Goal: Task Accomplishment & Management: Use online tool/utility

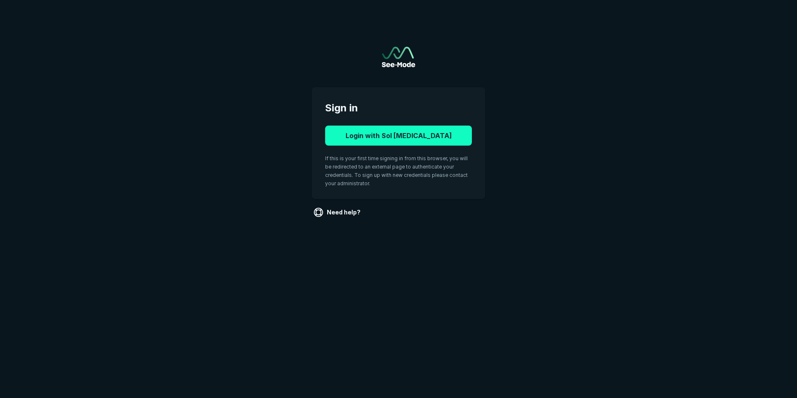
click at [407, 136] on button "Login with Sol [MEDICAL_DATA]" at bounding box center [398, 136] width 147 height 20
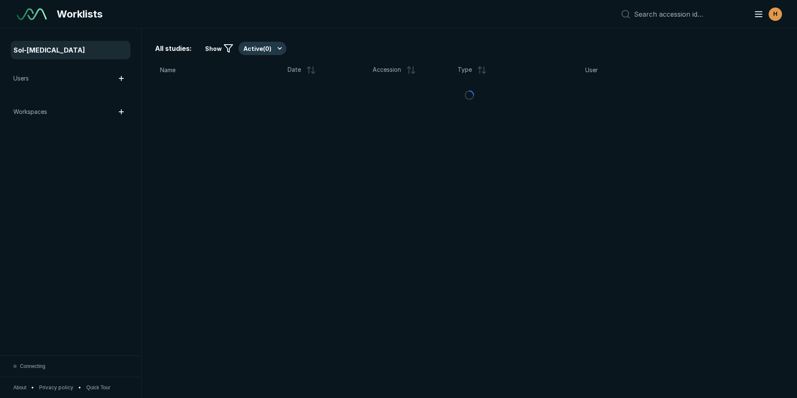
scroll to position [2716, 4659]
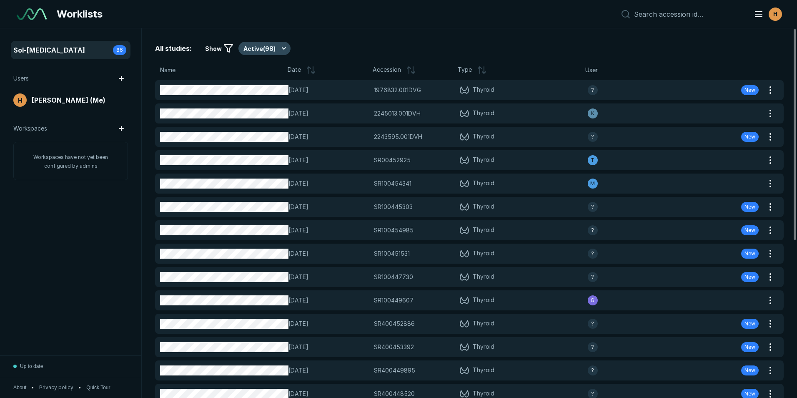
click at [259, 46] on button "Active ( 98 )" at bounding box center [265, 48] width 52 height 13
click at [264, 74] on span "Active ( 98 )" at bounding box center [263, 73] width 30 height 9
click at [277, 45] on button "Active ( 98 )" at bounding box center [265, 48] width 52 height 13
click at [267, 88] on span "Completed ( 19 )" at bounding box center [268, 89] width 41 height 9
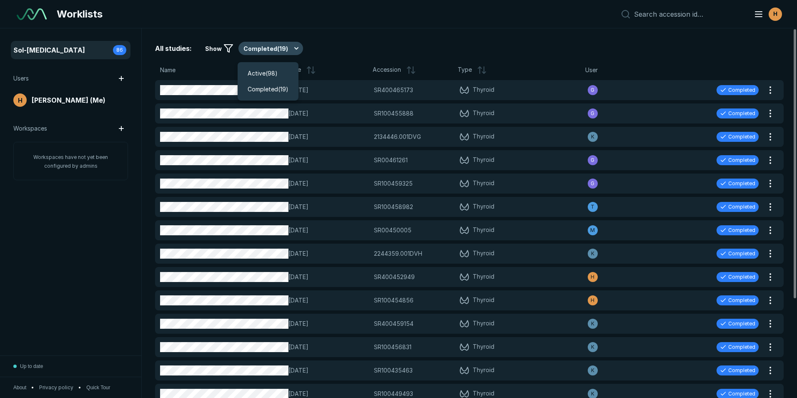
click at [268, 48] on button "Completed ( 19 )" at bounding box center [271, 48] width 65 height 13
click at [261, 73] on span "Active ( 98 )" at bounding box center [263, 73] width 30 height 9
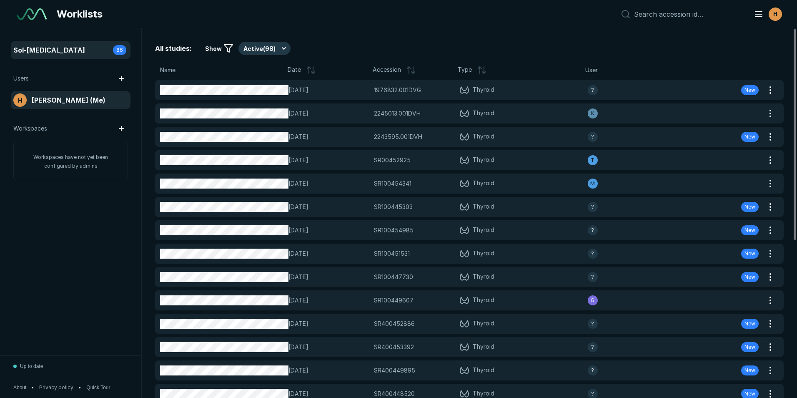
click at [83, 98] on span "[PERSON_NAME] (Me)" at bounding box center [69, 100] width 74 height 10
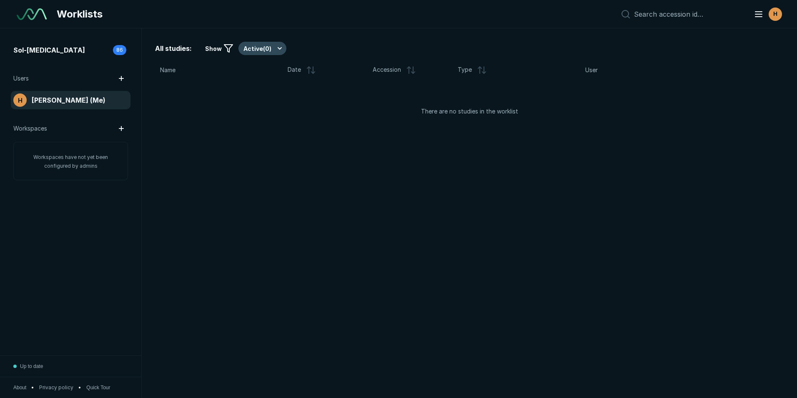
click at [267, 50] on button "Active ( 0 )" at bounding box center [263, 48] width 48 height 13
click at [274, 90] on span "Completed ( 2 )" at bounding box center [267, 89] width 38 height 9
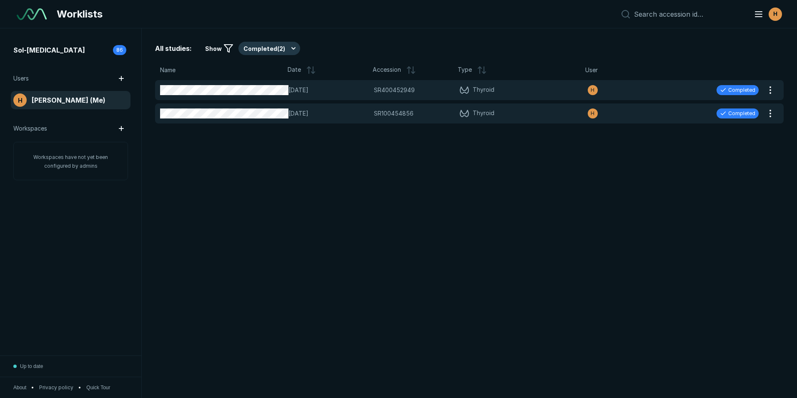
click at [66, 77] on div "Users" at bounding box center [70, 78] width 115 height 13
click at [40, 45] on div "Sol-[MEDICAL_DATA] 86" at bounding box center [70, 49] width 115 height 13
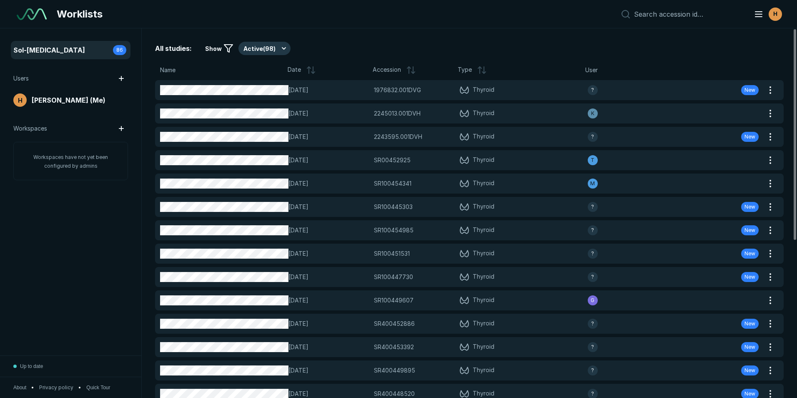
click at [38, 48] on span "Sol-[MEDICAL_DATA]" at bounding box center [49, 50] width 72 height 10
click at [272, 50] on button "Active ( 98 )" at bounding box center [265, 48] width 52 height 13
click at [269, 75] on span "Active ( 98 )" at bounding box center [263, 73] width 30 height 9
click at [254, 47] on button "Active ( 98 )" at bounding box center [265, 48] width 52 height 13
click at [355, 34] on div "All studies: Show Active ( 98 ) Name Date Accession Type User [DATE] 1976832.00…" at bounding box center [470, 212] width 656 height 369
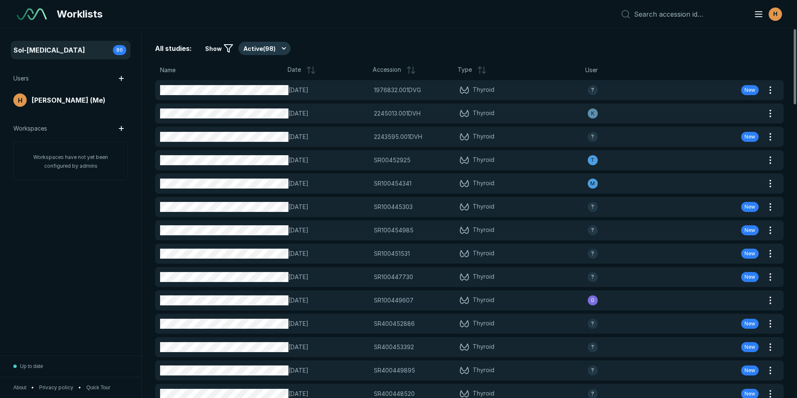
click at [307, 68] on icon at bounding box center [308, 68] width 3 height 2
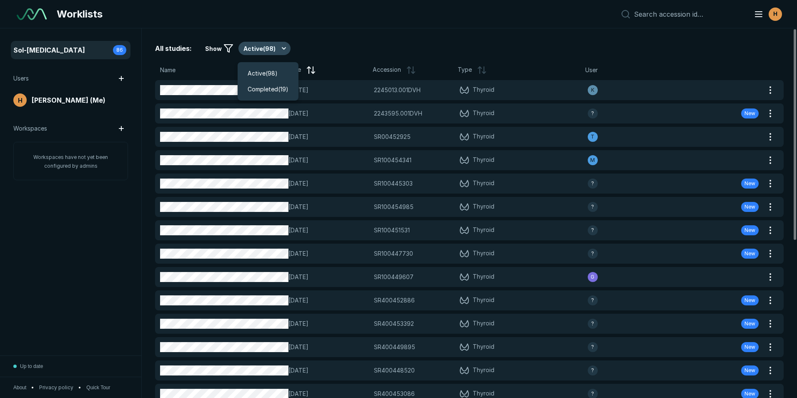
click at [254, 49] on button "Active ( 98 )" at bounding box center [265, 48] width 52 height 13
click at [261, 70] on span "Active ( 98 )" at bounding box center [263, 73] width 30 height 9
click at [253, 47] on button "Active ( 98 )" at bounding box center [265, 48] width 52 height 13
click at [269, 74] on span "Active ( 98 )" at bounding box center [263, 73] width 30 height 9
click at [261, 46] on button "Active ( 98 )" at bounding box center [265, 48] width 52 height 13
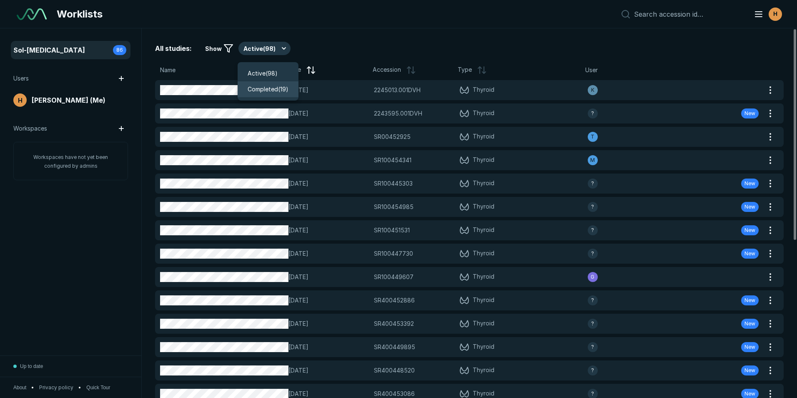
click at [271, 88] on span "Completed ( 19 )" at bounding box center [268, 89] width 41 height 9
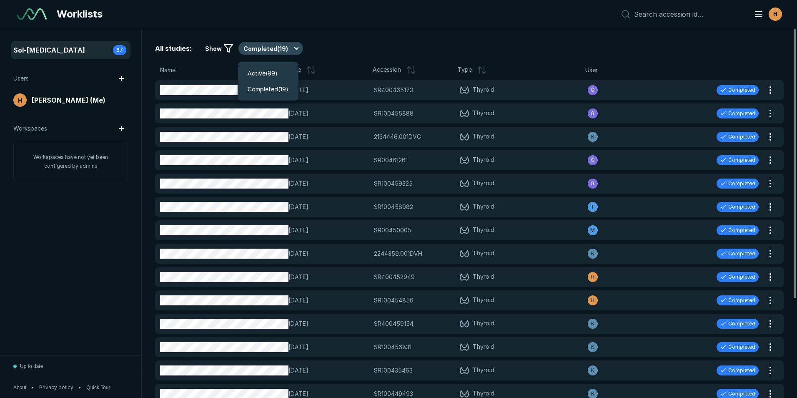
click at [264, 45] on button "Completed ( 19 )" at bounding box center [271, 48] width 65 height 13
click at [267, 72] on span "Active ( 99 )" at bounding box center [263, 73] width 30 height 9
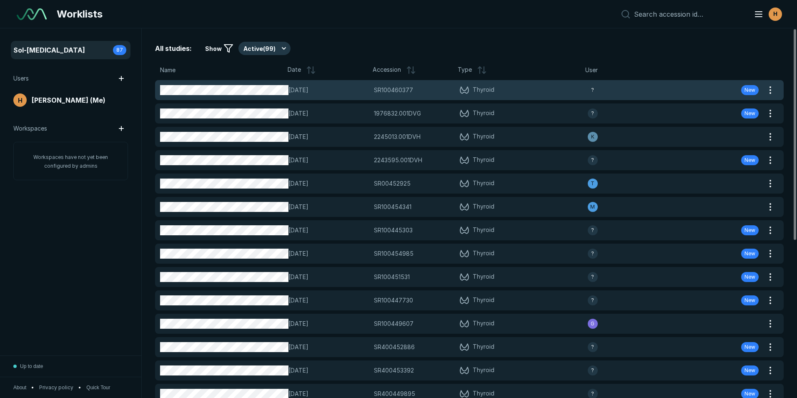
click at [412, 91] on span "SR100460377" at bounding box center [393, 89] width 39 height 9
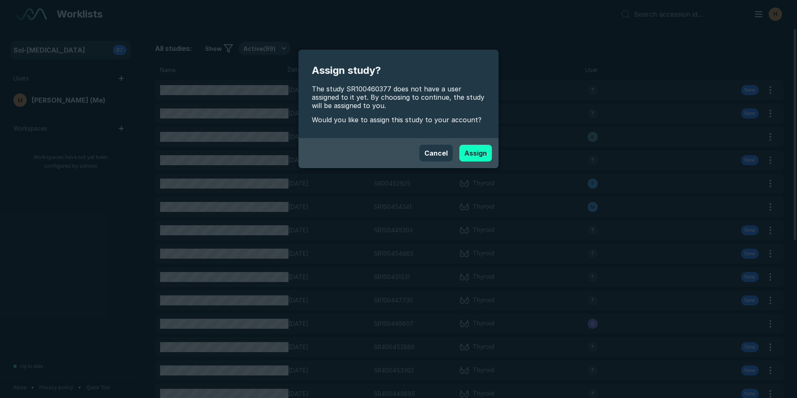
click at [480, 153] on button "Assign" at bounding box center [476, 153] width 33 height 17
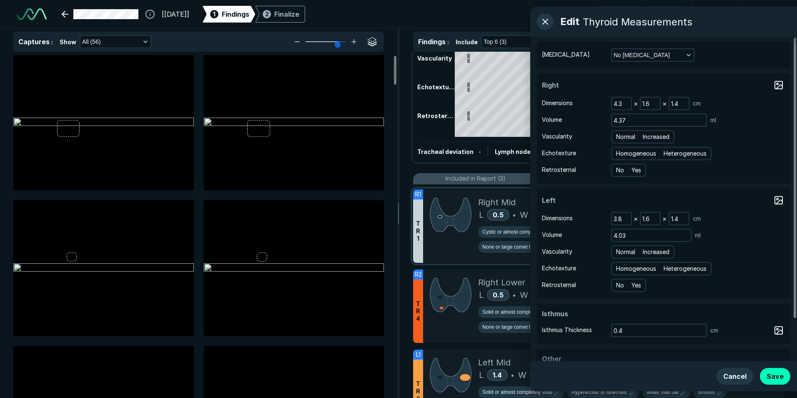
scroll to position [83, 0]
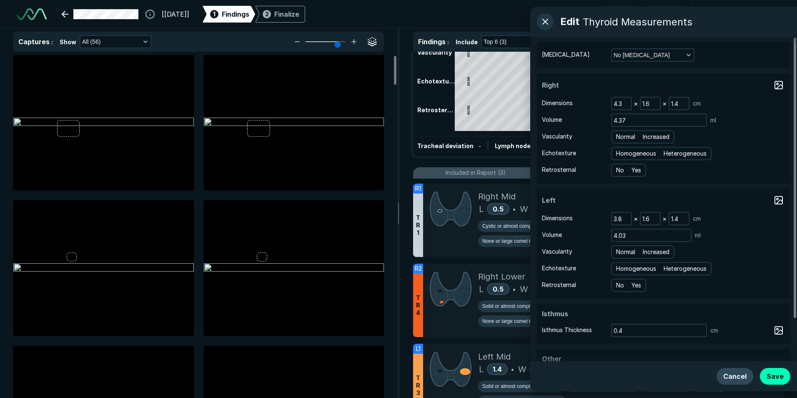
click at [740, 374] on button "Cancel" at bounding box center [735, 376] width 37 height 17
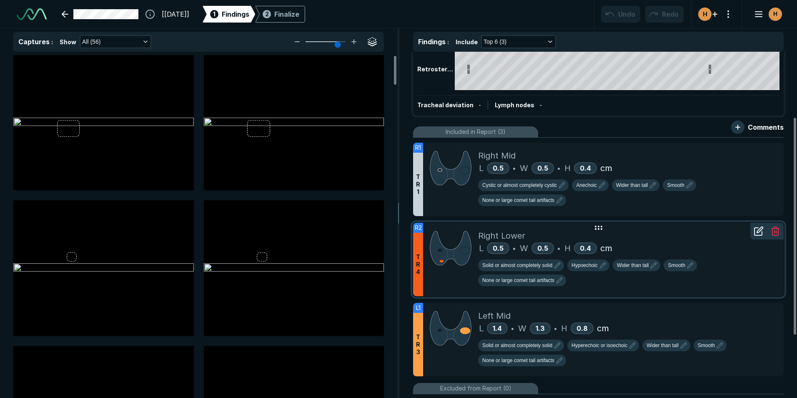
scroll to position [167, 0]
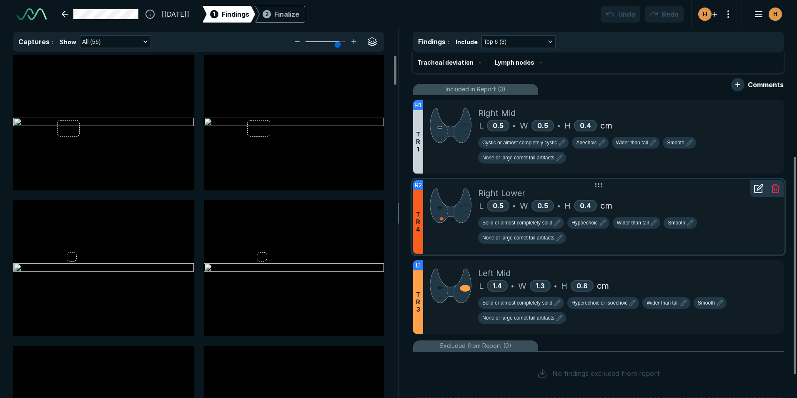
click at [451, 241] on div at bounding box center [450, 216] width 55 height 73
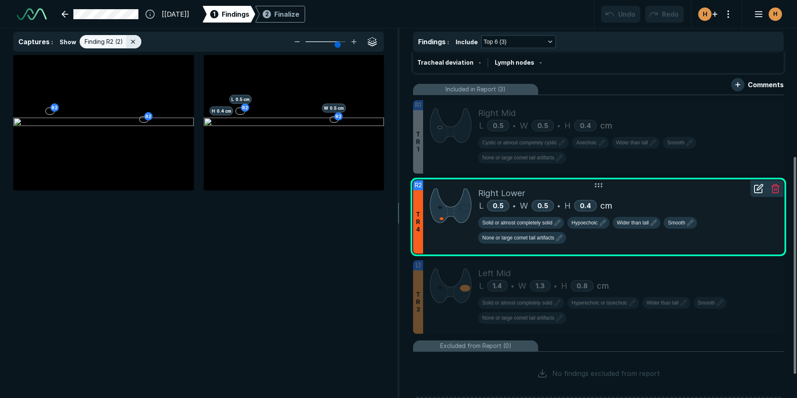
scroll to position [2523, 2727]
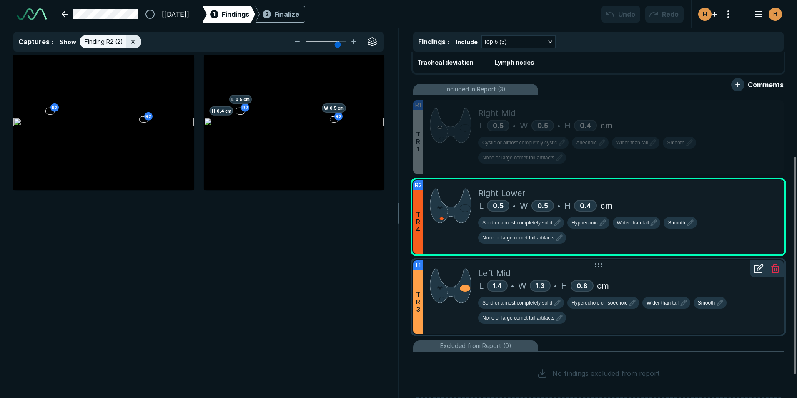
click at [450, 327] on div at bounding box center [450, 296] width 55 height 73
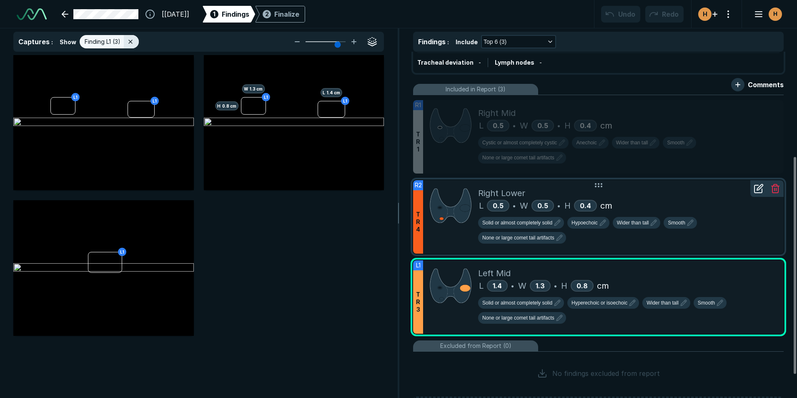
click at [442, 250] on div at bounding box center [450, 216] width 55 height 73
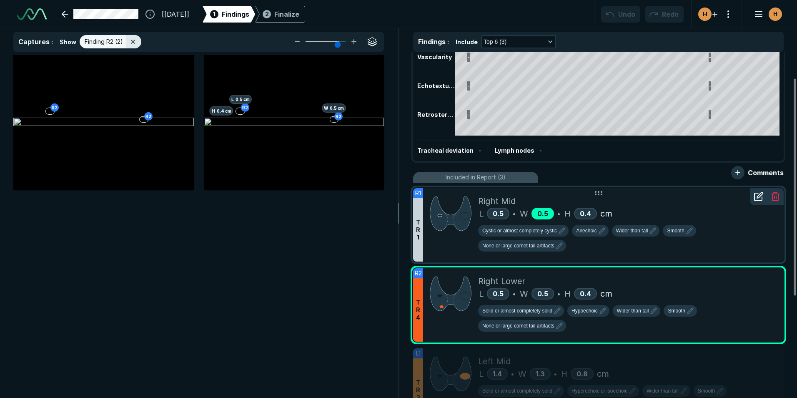
scroll to position [0, 0]
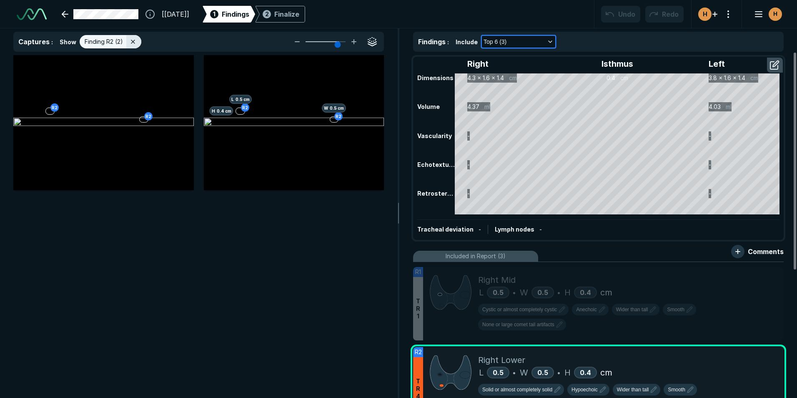
click at [551, 41] on icon "button" at bounding box center [550, 41] width 7 height 7
click at [739, 252] on button "button" at bounding box center [737, 251] width 13 height 13
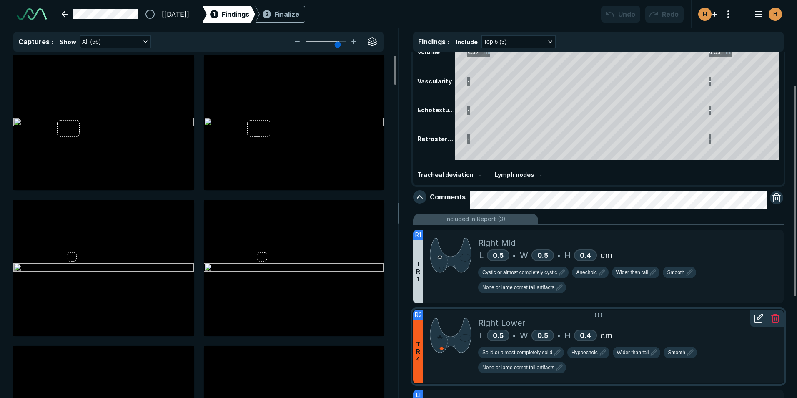
scroll to position [0, 0]
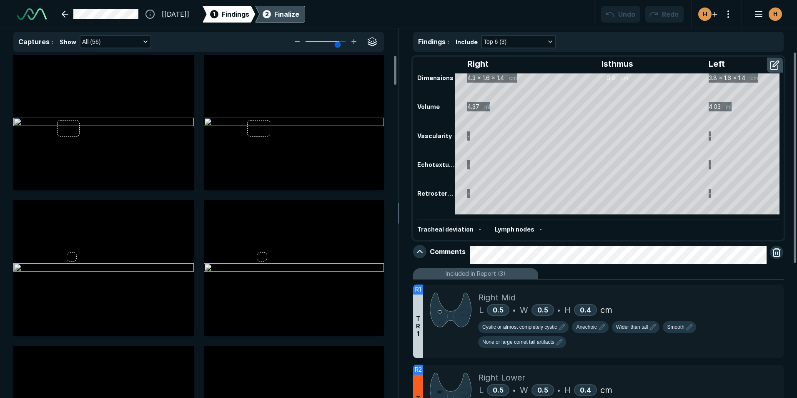
click at [299, 10] on div "Finalize" at bounding box center [286, 14] width 25 height 10
type textarea "x"
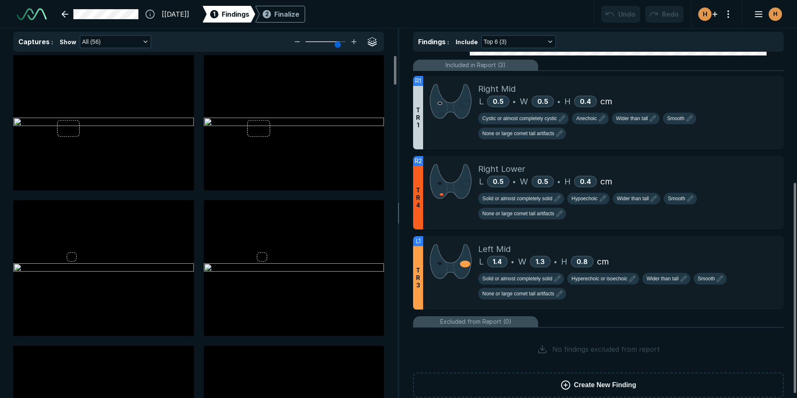
scroll to position [221, 0]
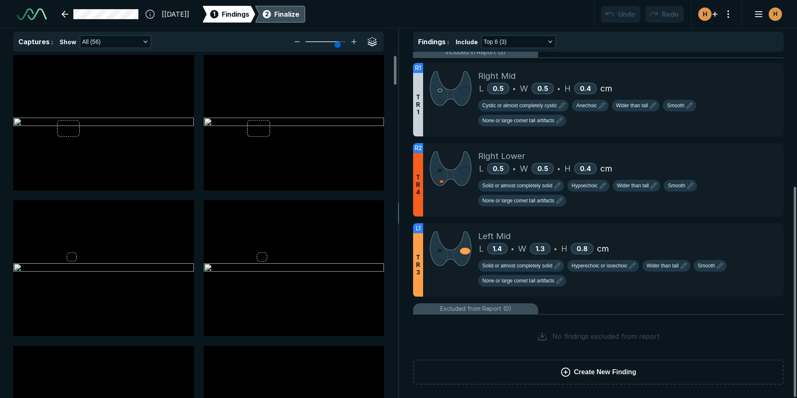
click at [299, 16] on div "Finalize" at bounding box center [286, 14] width 25 height 10
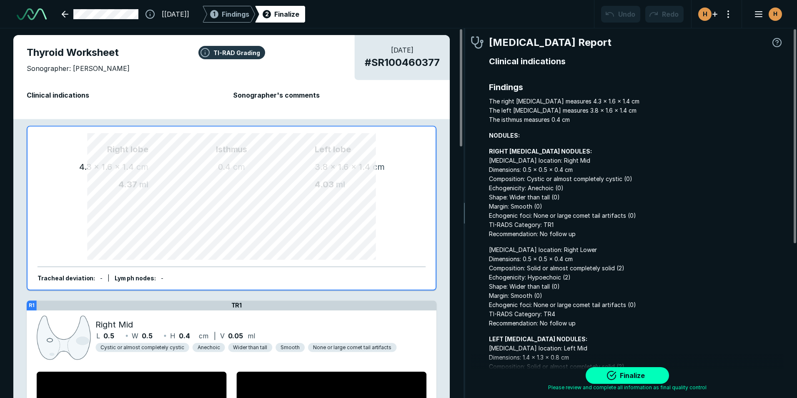
type textarea "x"
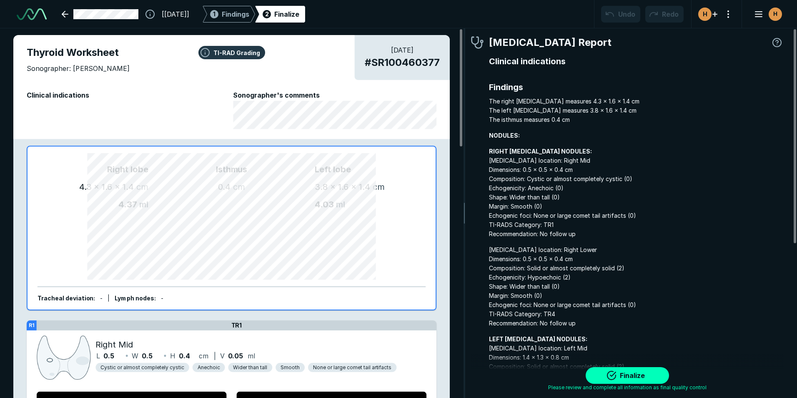
scroll to position [2686, 2468]
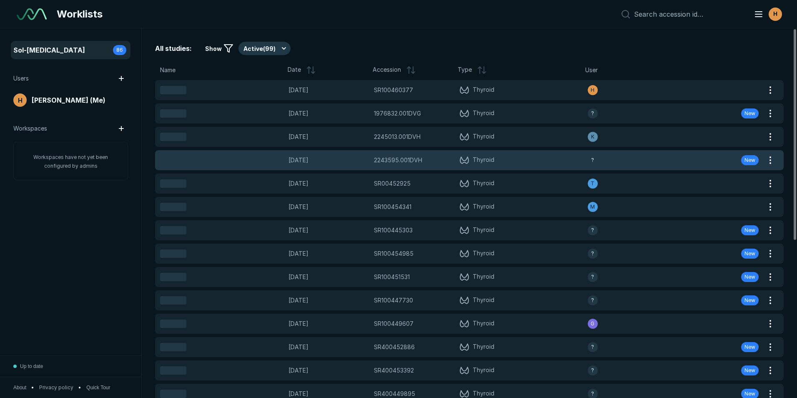
scroll to position [2716, 4659]
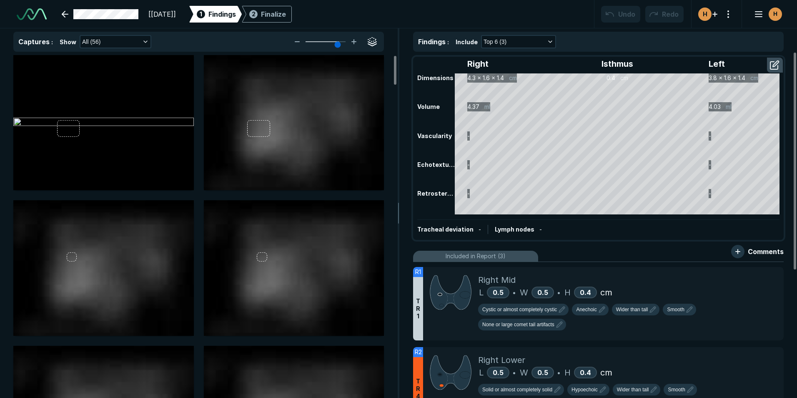
scroll to position [2716, 4659]
